Goal: Task Accomplishment & Management: Manage account settings

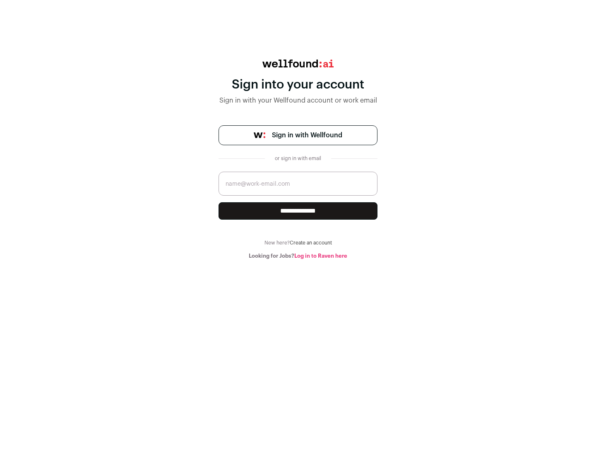
click at [307, 135] on span "Sign in with Wellfound" at bounding box center [307, 135] width 70 height 10
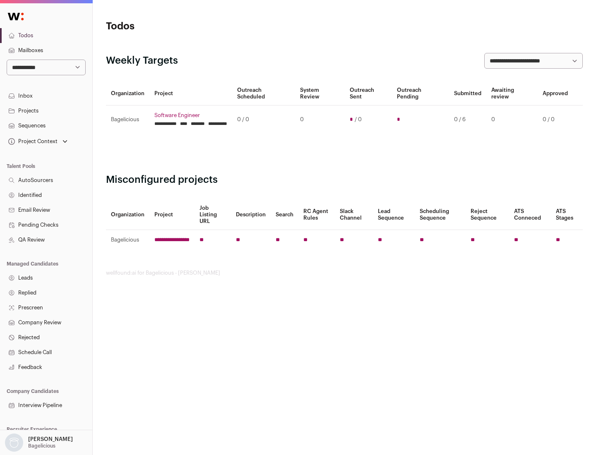
click at [46, 110] on link "Projects" at bounding box center [46, 110] width 92 height 15
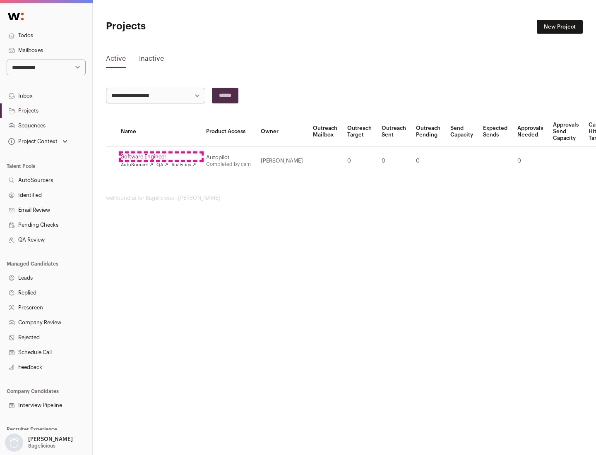
click at [161, 157] on link "Software Engineer" at bounding box center [158, 157] width 75 height 7
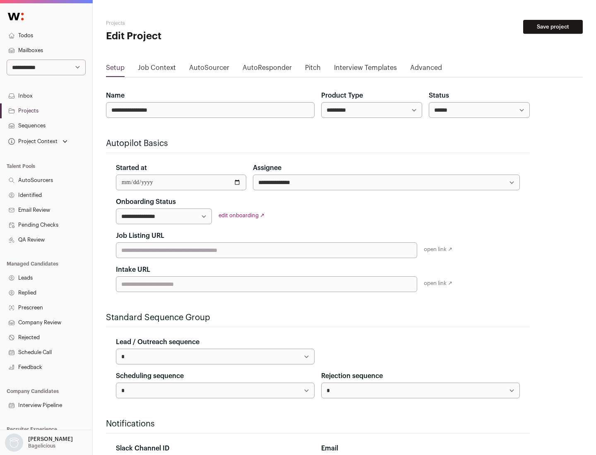
click at [553, 27] on button "Save project" at bounding box center [553, 27] width 60 height 14
